Goal: Information Seeking & Learning: Learn about a topic

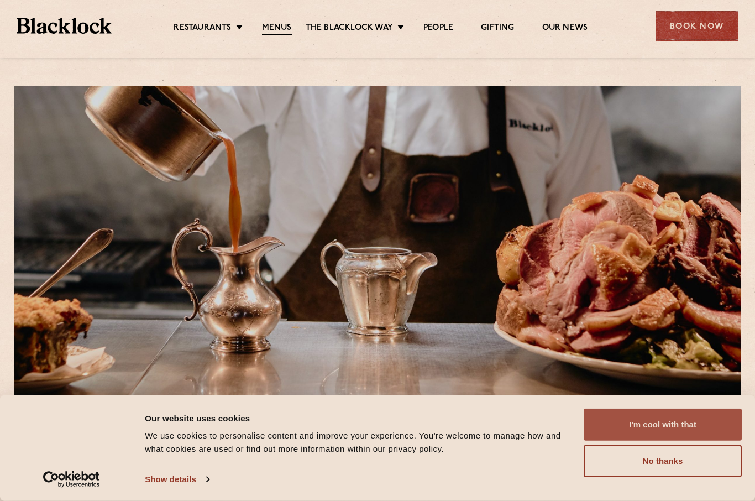
click at [659, 416] on button "I'm cool with that" at bounding box center [663, 424] width 158 height 32
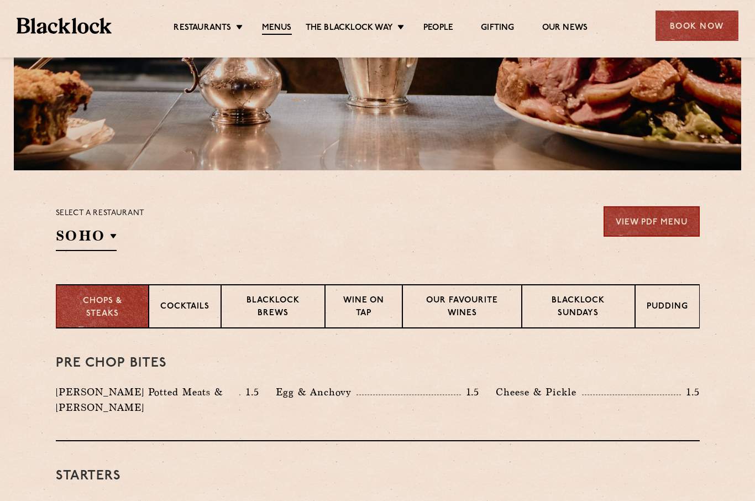
scroll to position [224, 0]
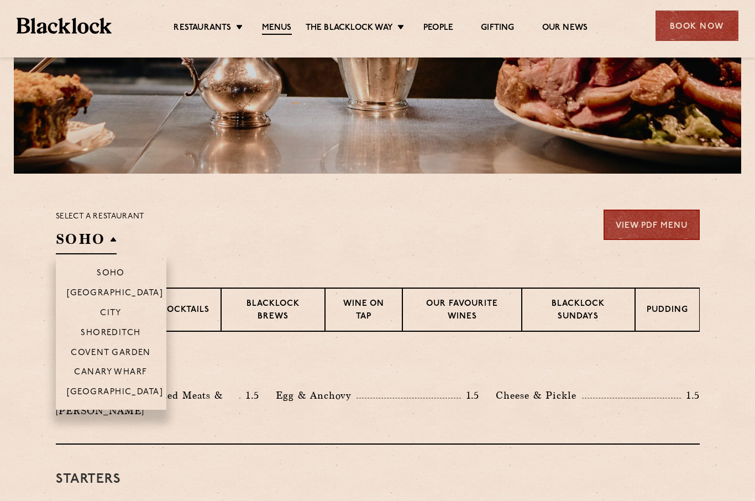
click at [146, 348] on p "Covent Garden" at bounding box center [111, 353] width 80 height 10
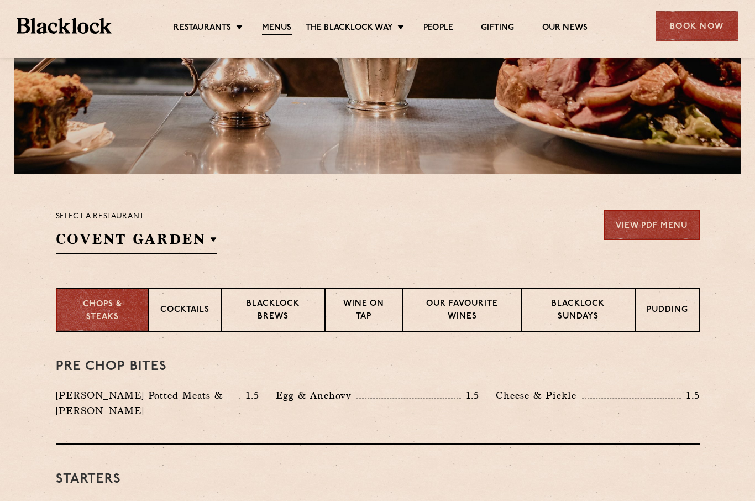
click at [344, 246] on div "Select a restaurant Covent Garden Soho Birmingham City Shoreditch Covent Garden…" at bounding box center [378, 231] width 644 height 45
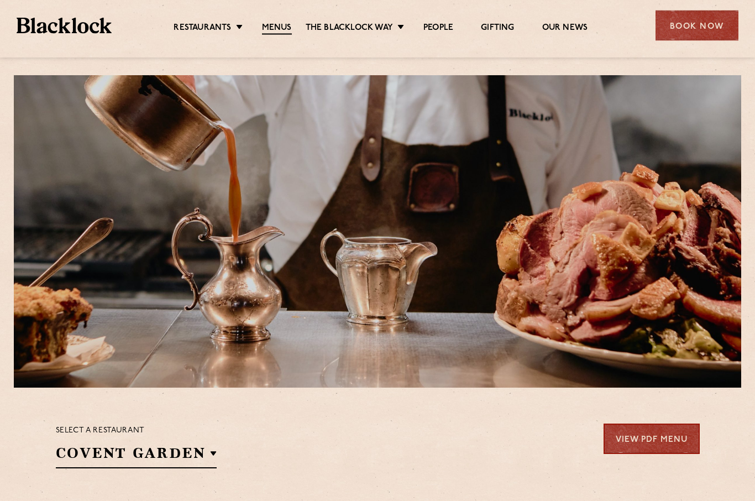
scroll to position [0, 0]
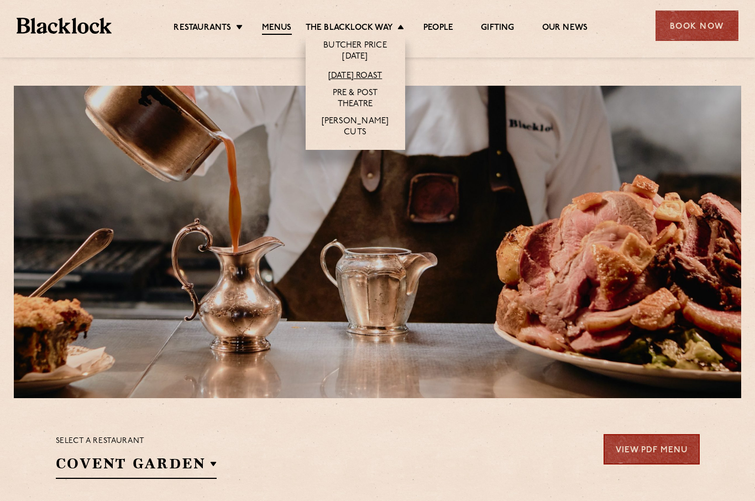
click at [381, 77] on link "[DATE] Roast" at bounding box center [355, 76] width 54 height 11
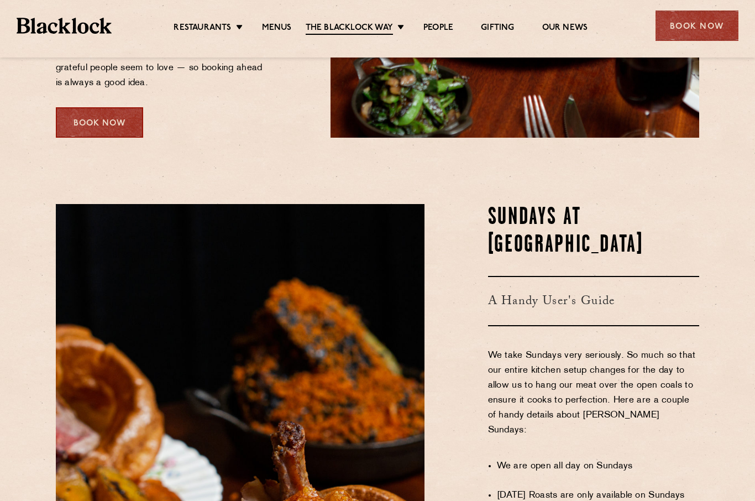
scroll to position [393, 0]
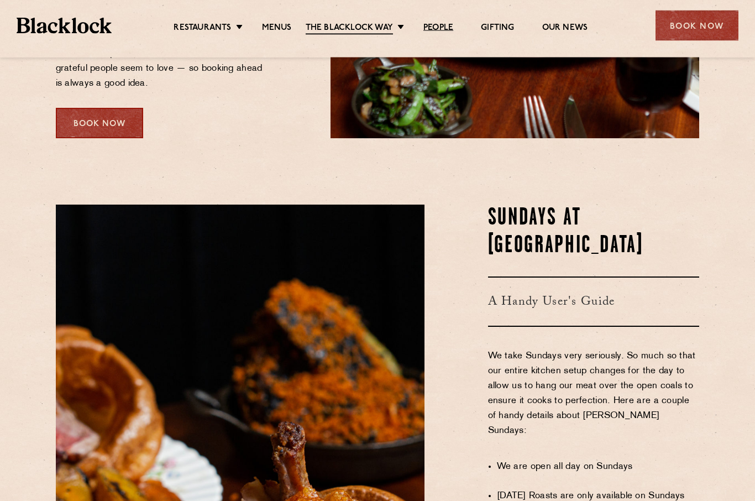
click at [446, 30] on link "People" at bounding box center [438, 28] width 30 height 11
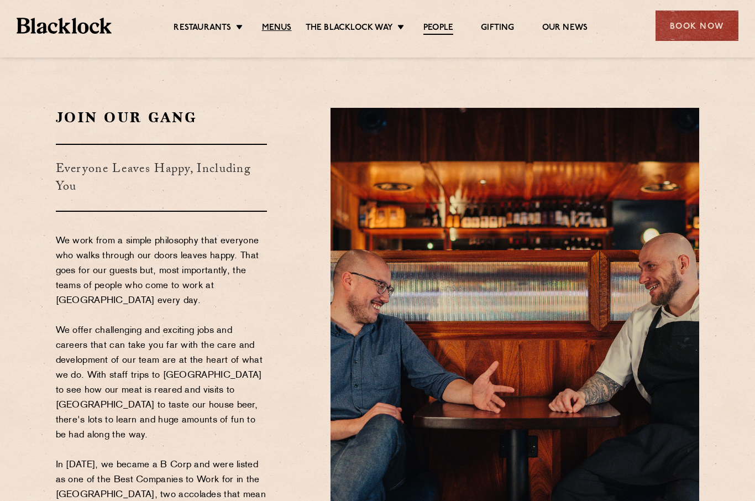
click at [271, 27] on link "Menus" at bounding box center [277, 28] width 30 height 11
